Goal: Information Seeking & Learning: Learn about a topic

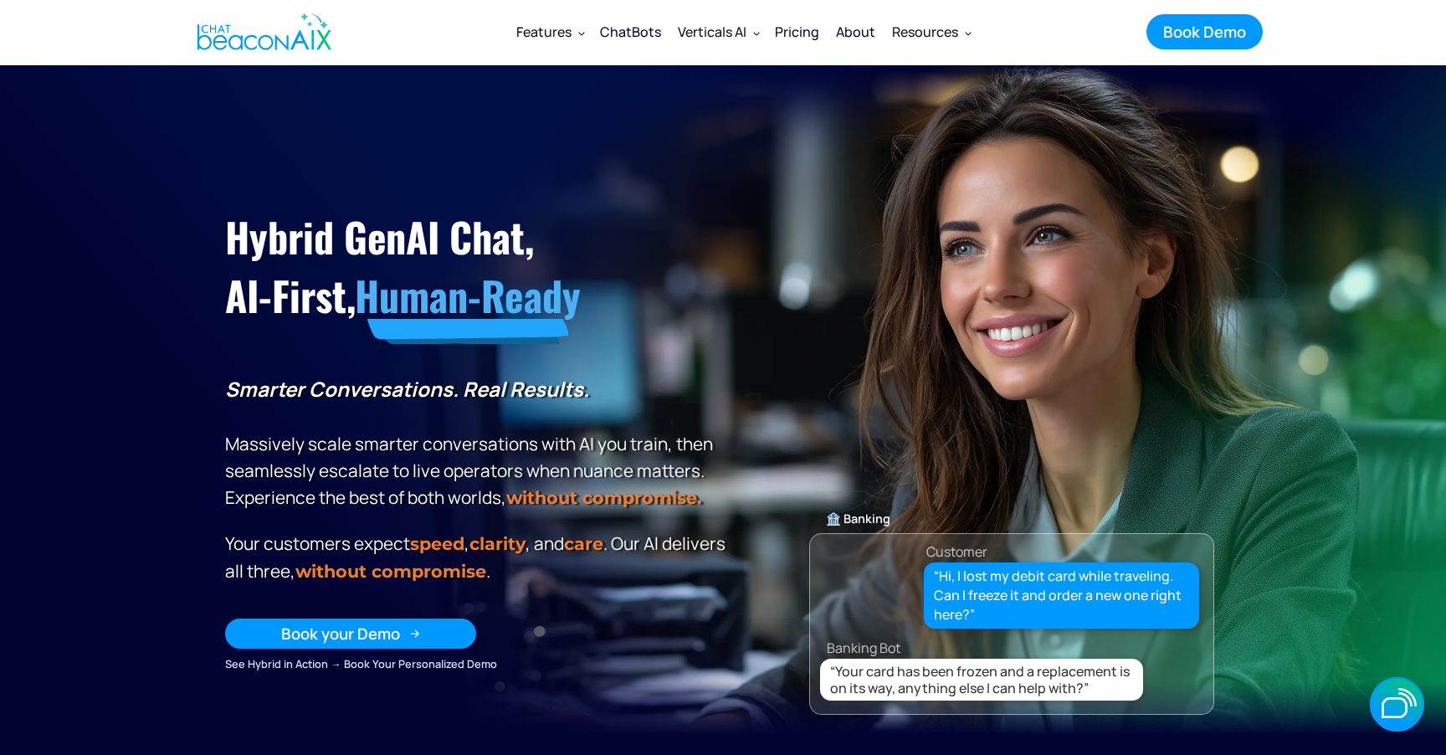
click at [402, 631] on link "Book your Demo" at bounding box center [350, 633] width 251 height 30
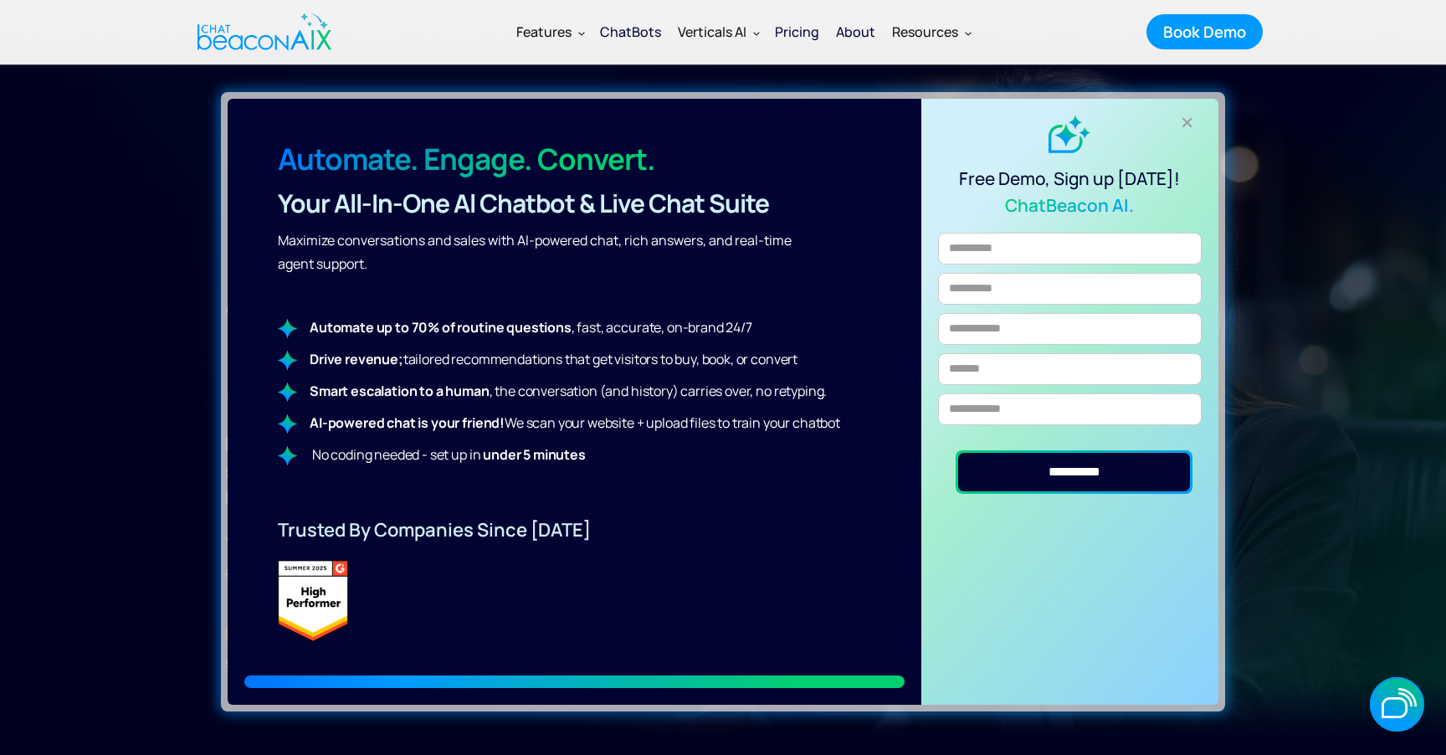
click at [1189, 119] on div "+" at bounding box center [1188, 123] width 28 height 28
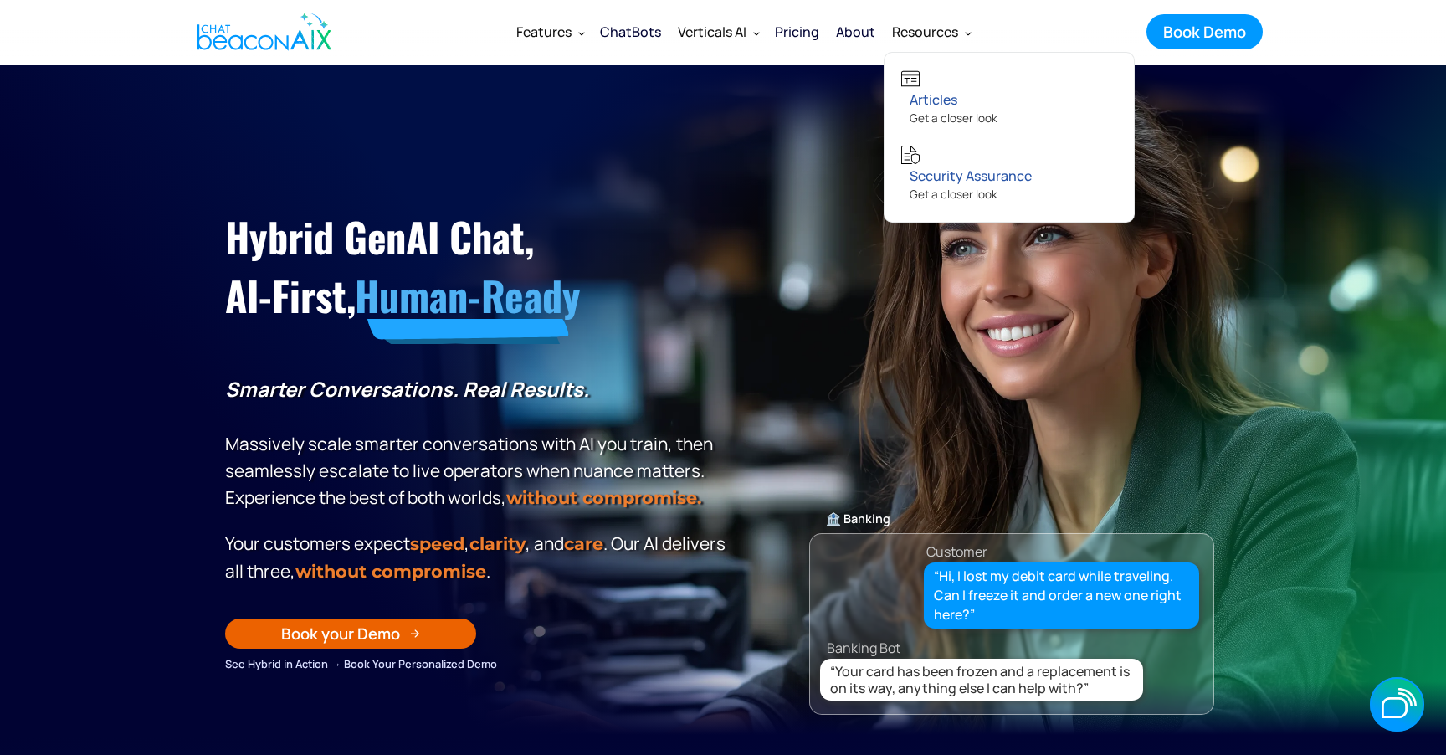
click at [876, 28] on link "About" at bounding box center [855, 32] width 56 height 44
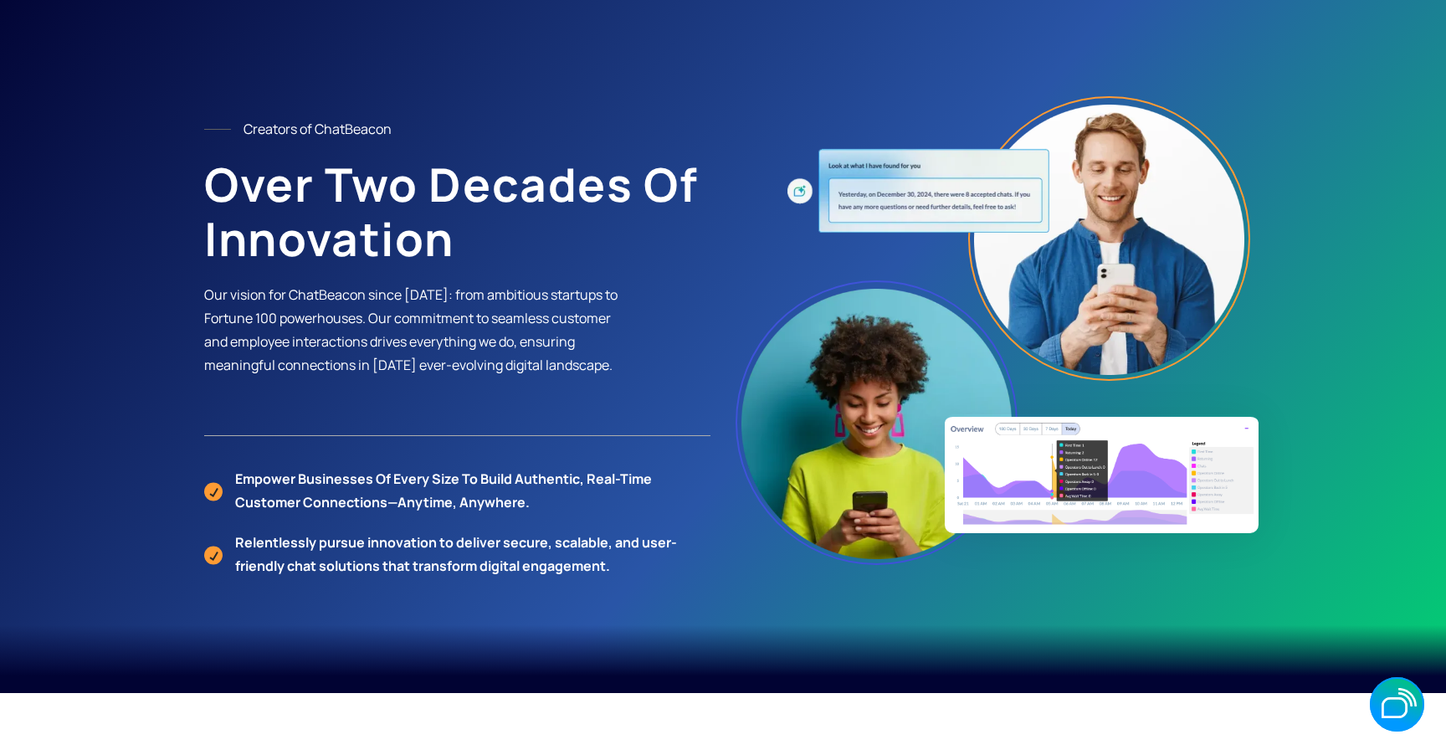
scroll to position [41, 0]
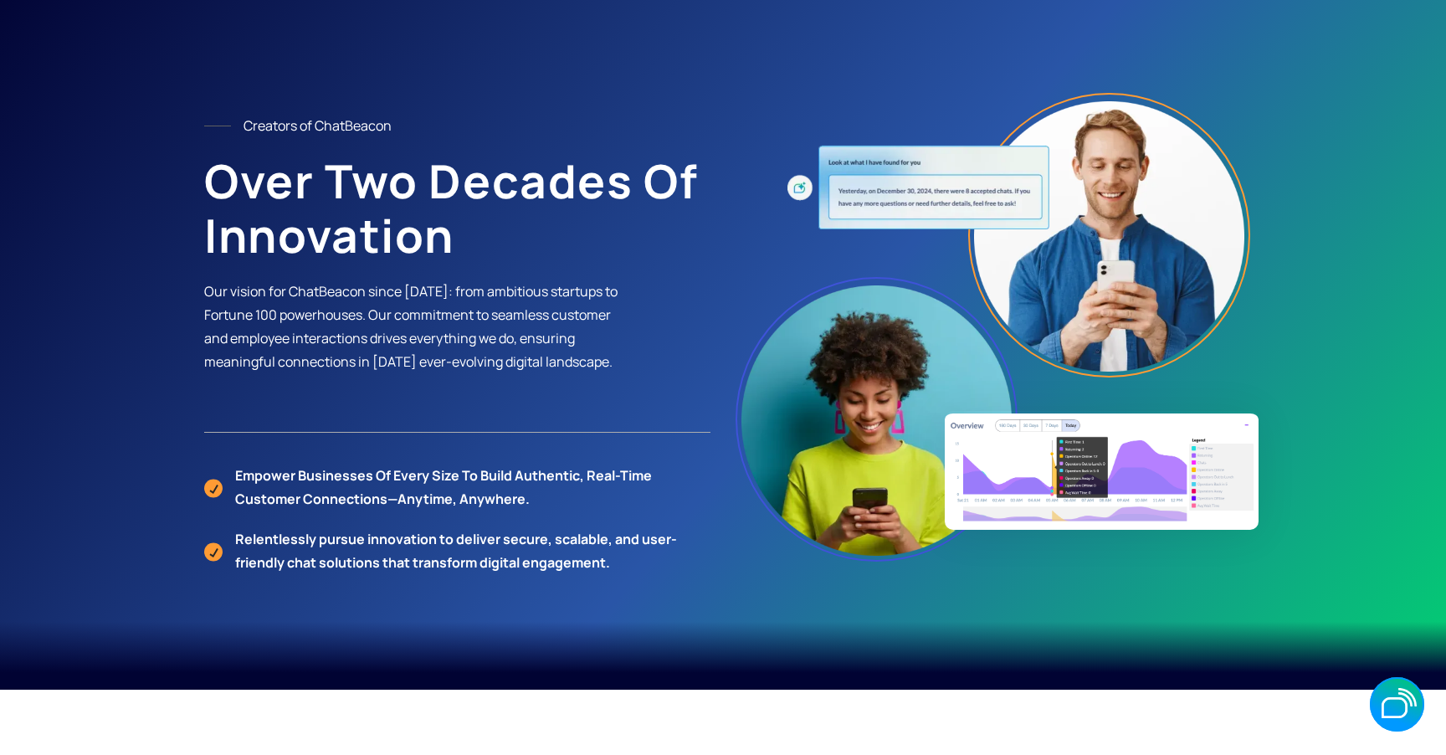
click at [549, 229] on h1 "Over Two Decades of Innovation" at bounding box center [457, 208] width 506 height 109
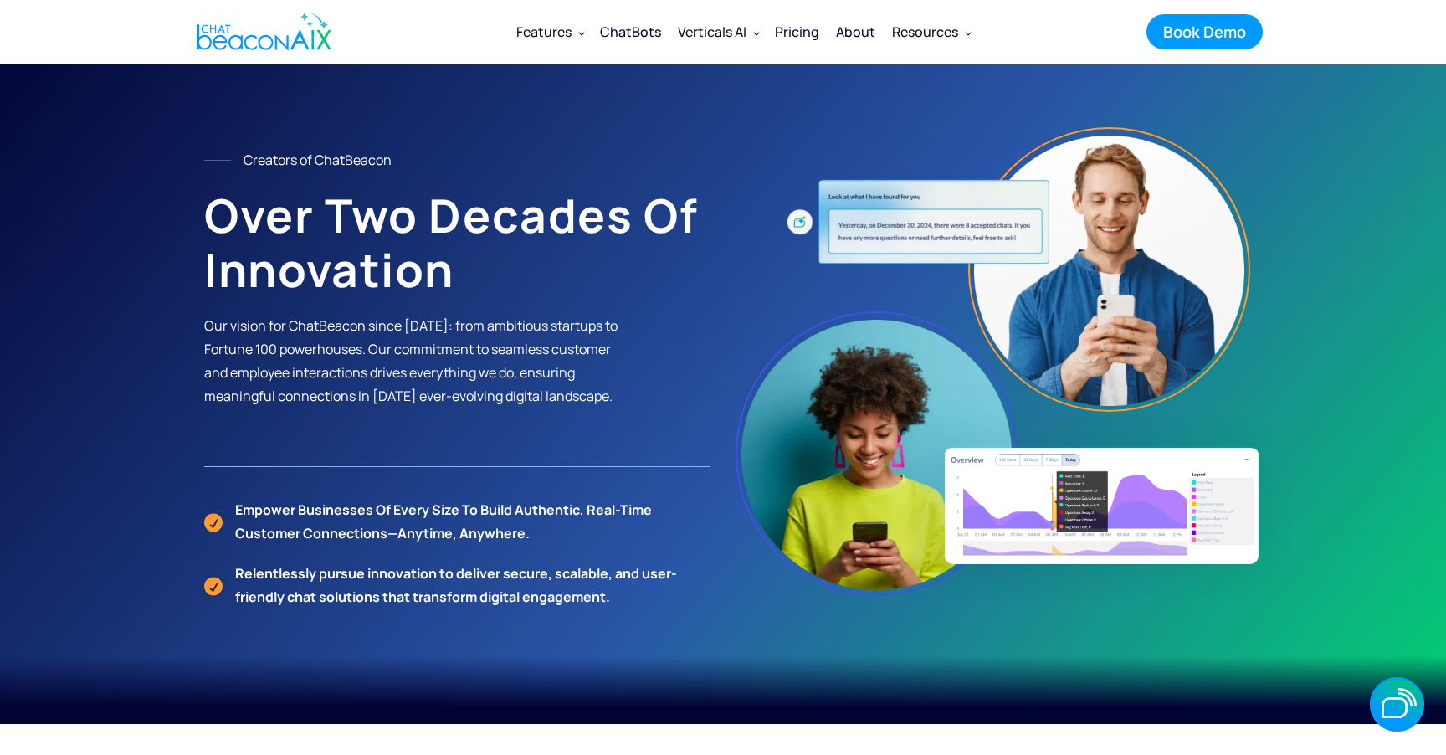
scroll to position [0, 0]
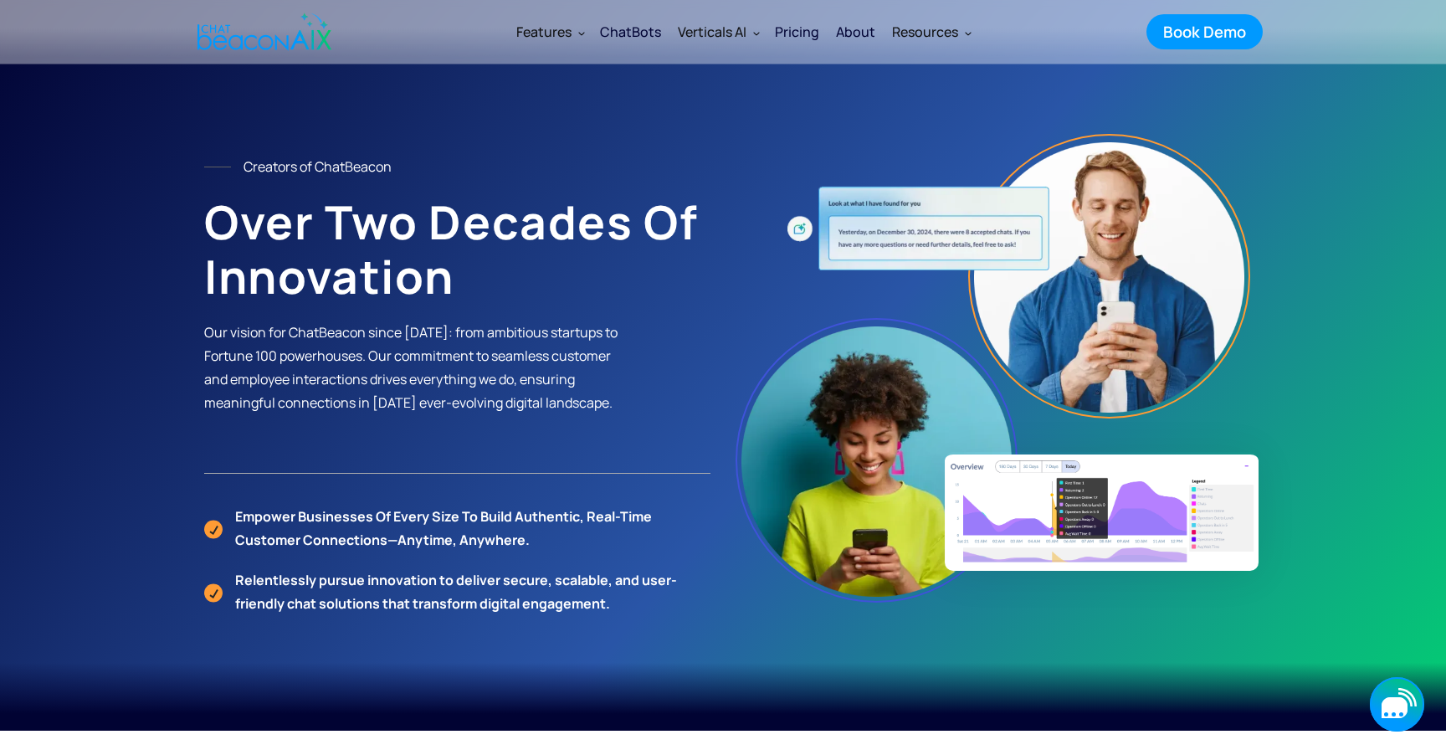
click at [1410, 706] on icon "button" at bounding box center [1397, 704] width 54 height 54
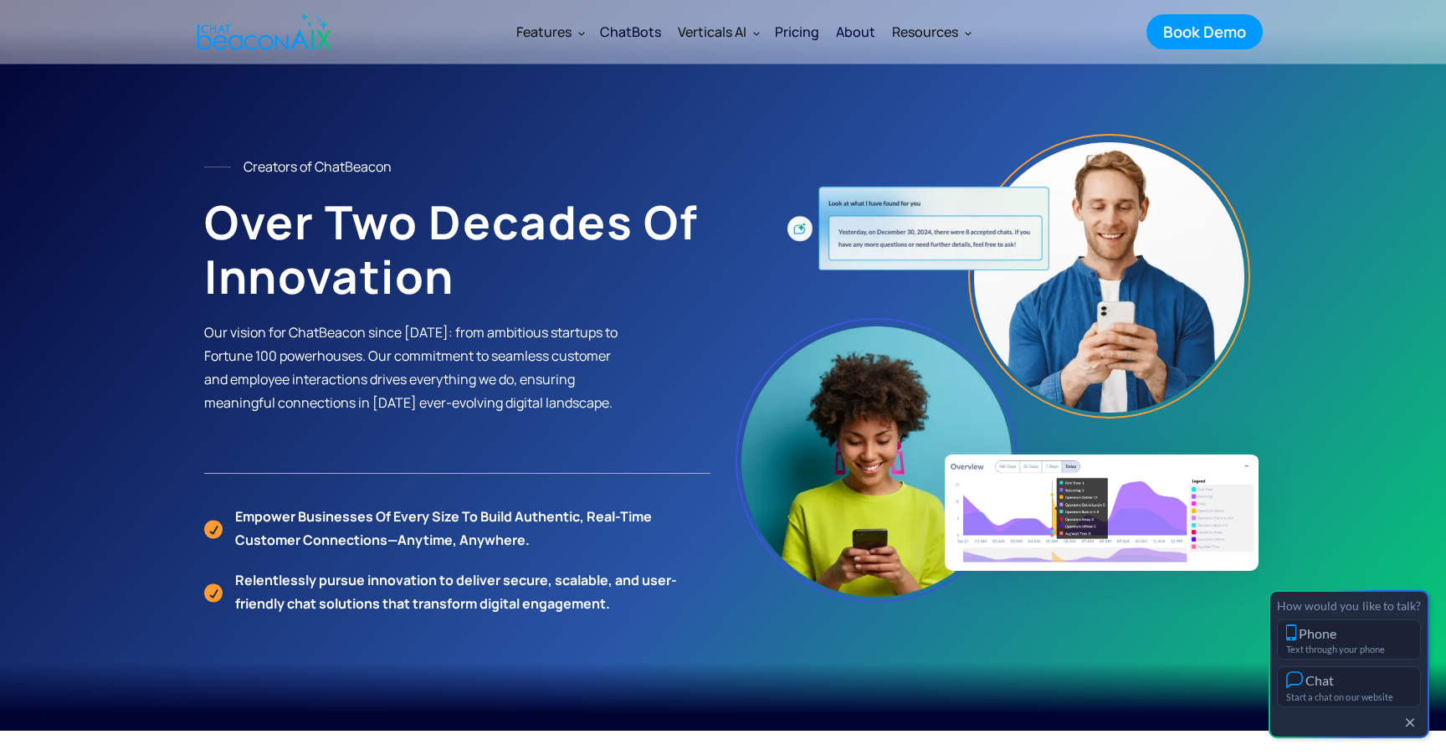
click at [1352, 663] on div "How would you like to talk? Phone Text through your phone Chat Start a chat on …" at bounding box center [1348, 664] width 161 height 148
click at [1341, 674] on div "Chat" at bounding box center [1349, 680] width 126 height 18
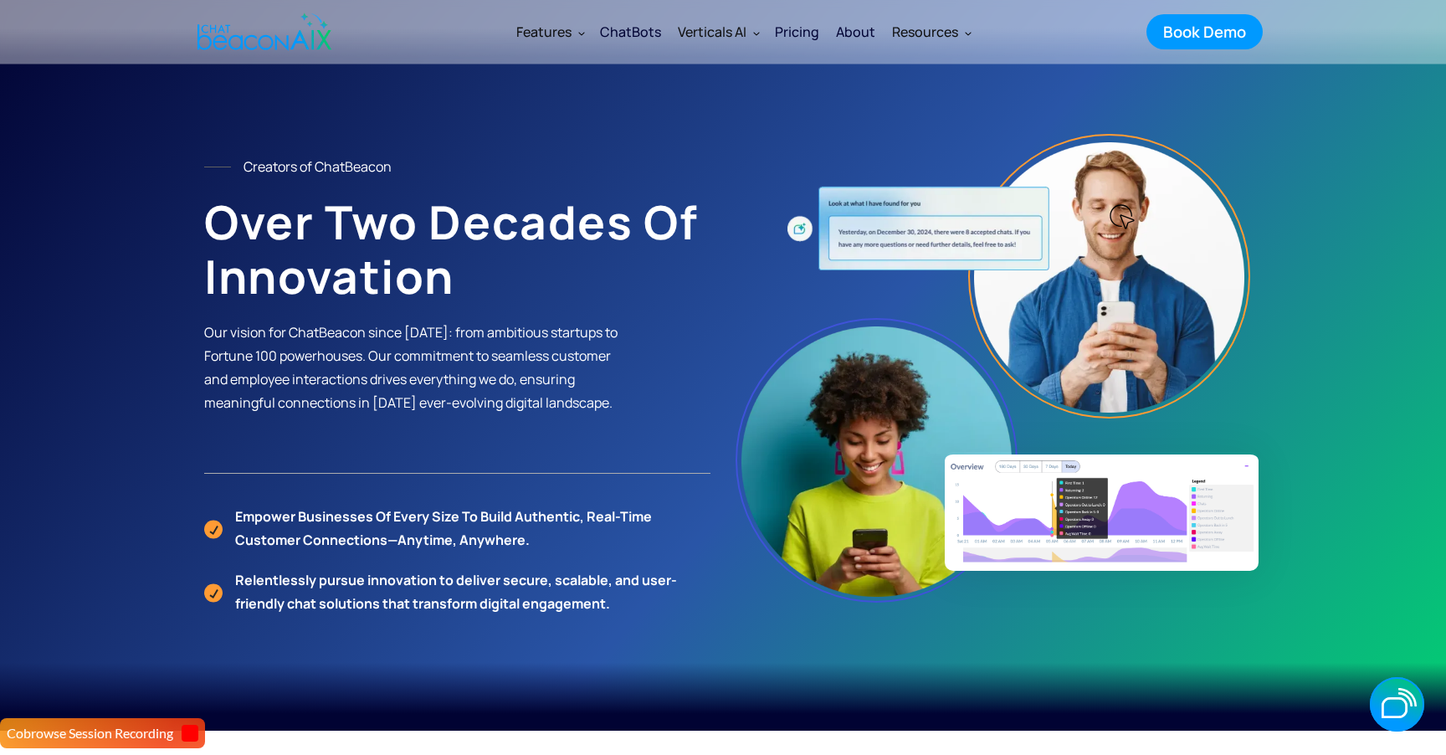
click at [619, 28] on div "ChatBots" at bounding box center [630, 31] width 61 height 23
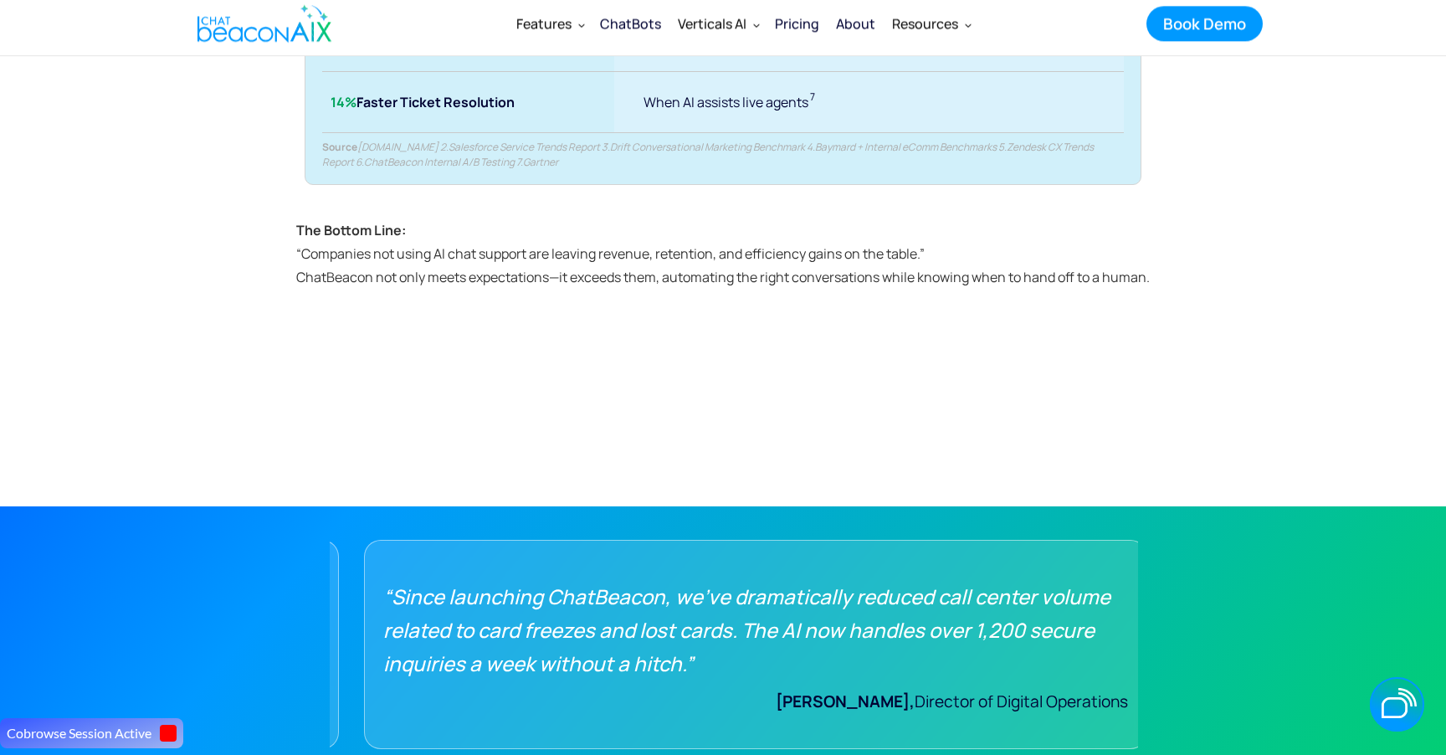
scroll to position [9915, 0]
